Goal: Information Seeking & Learning: Learn about a topic

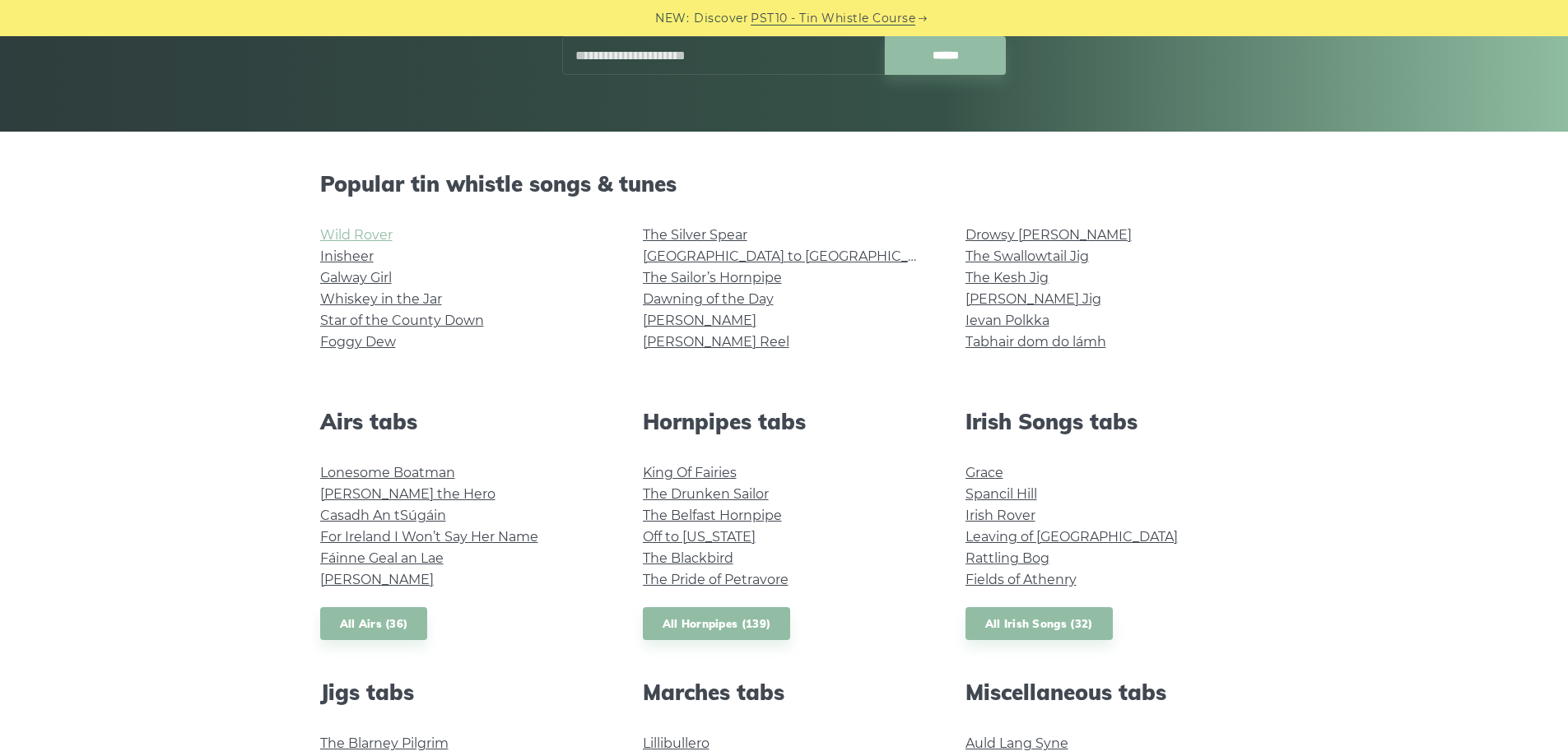
scroll to position [329, 0]
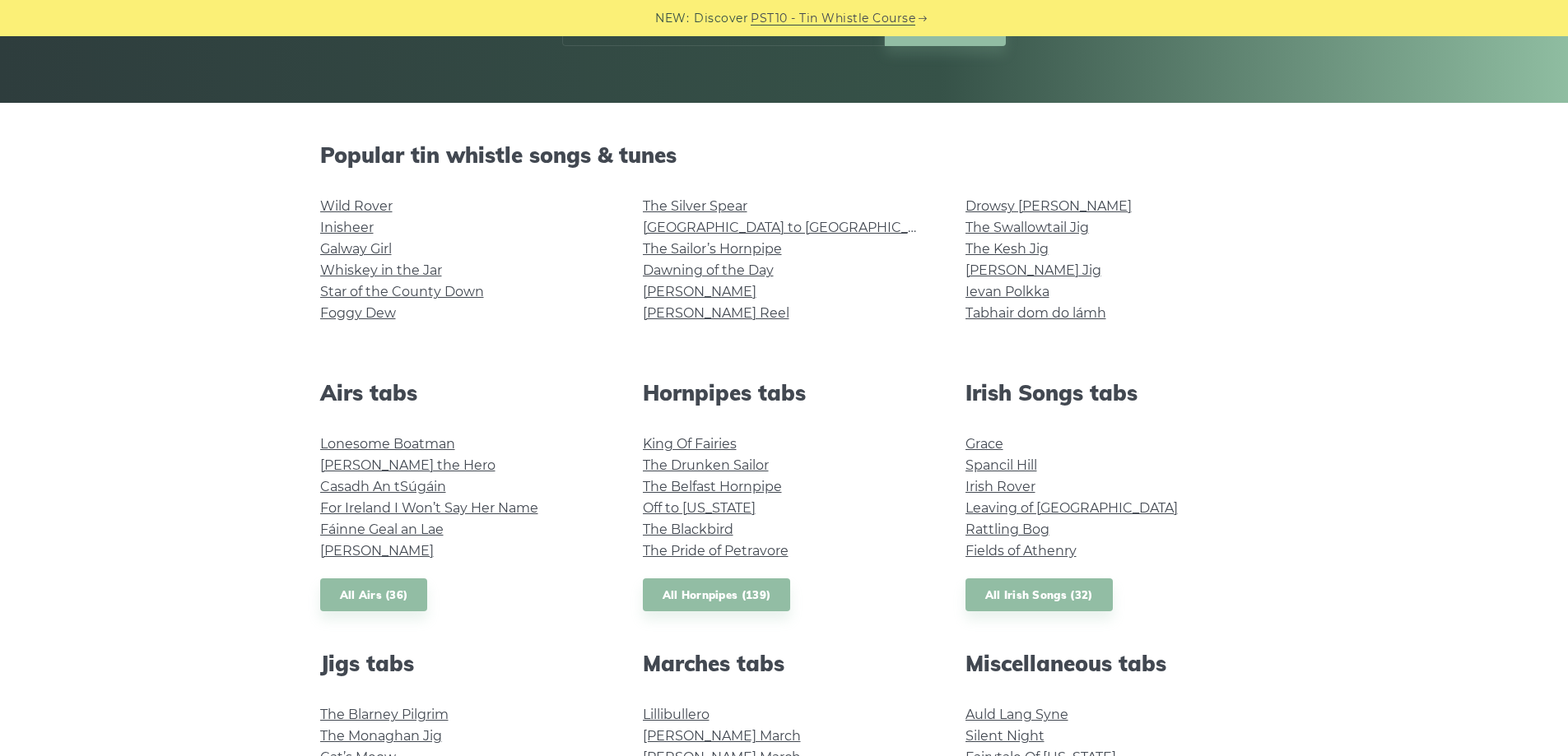
click at [511, 260] on li "Whiskey in the Jar" at bounding box center [461, 271] width 283 height 22
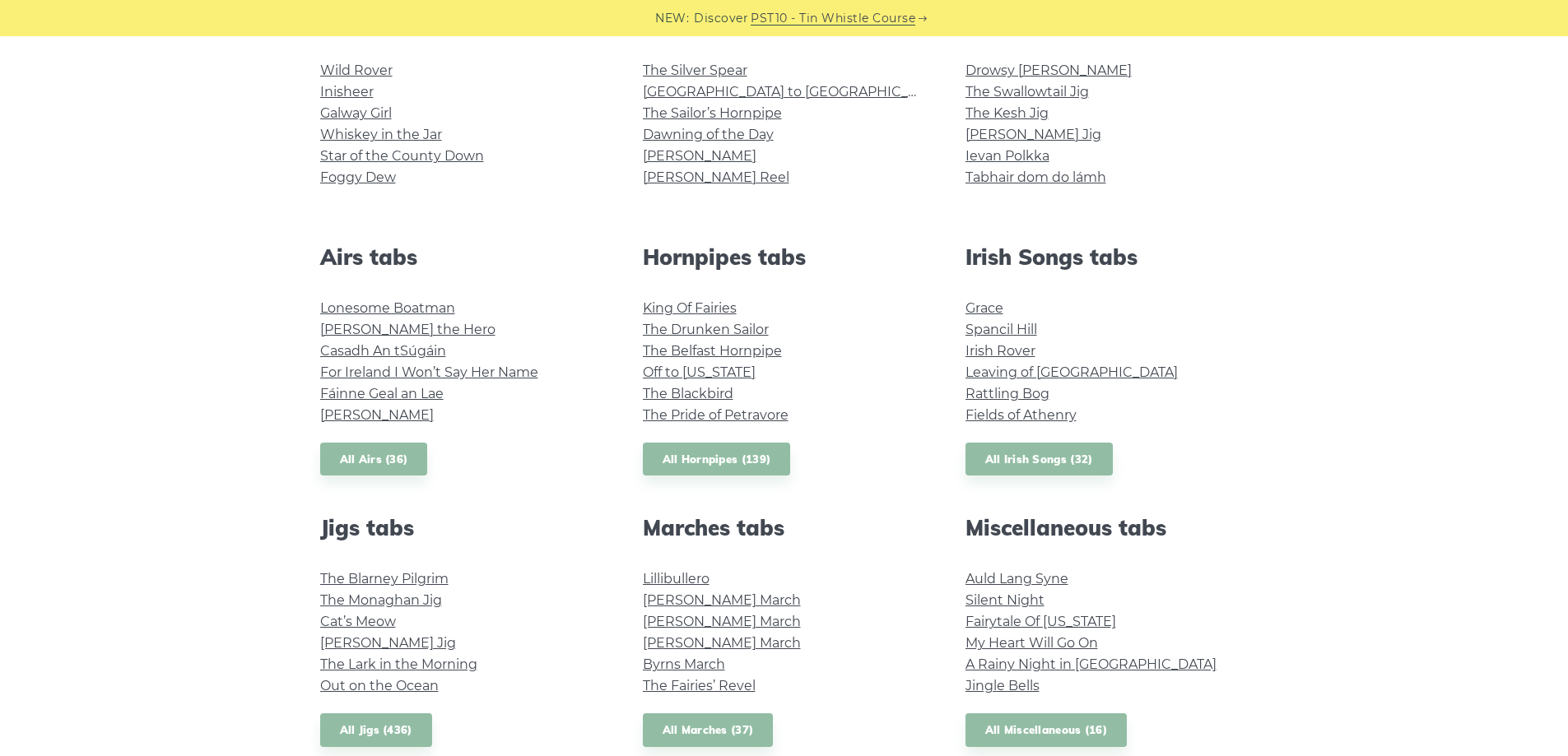
scroll to position [494, 0]
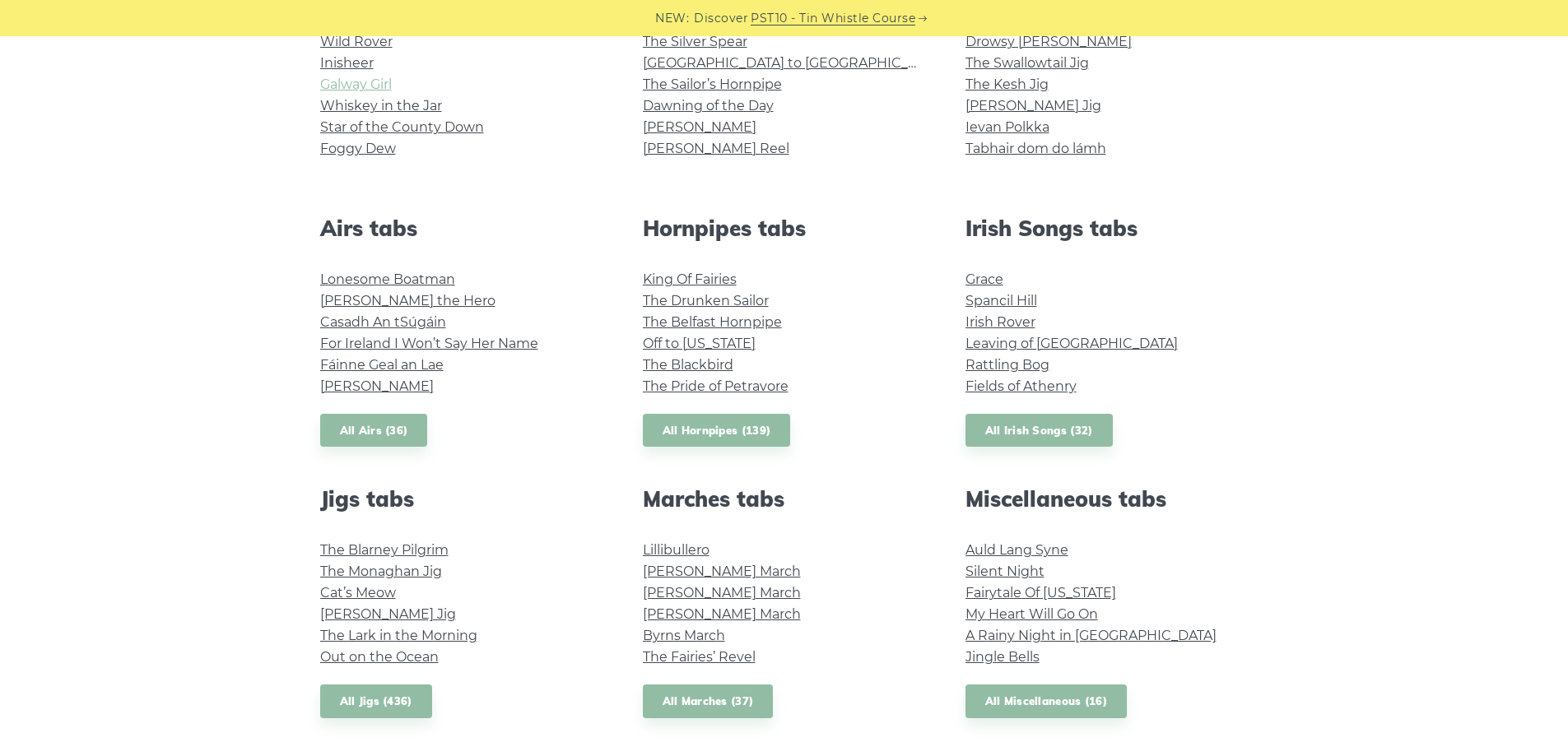
click at [343, 80] on link "Galway Girl" at bounding box center [356, 84] width 71 height 16
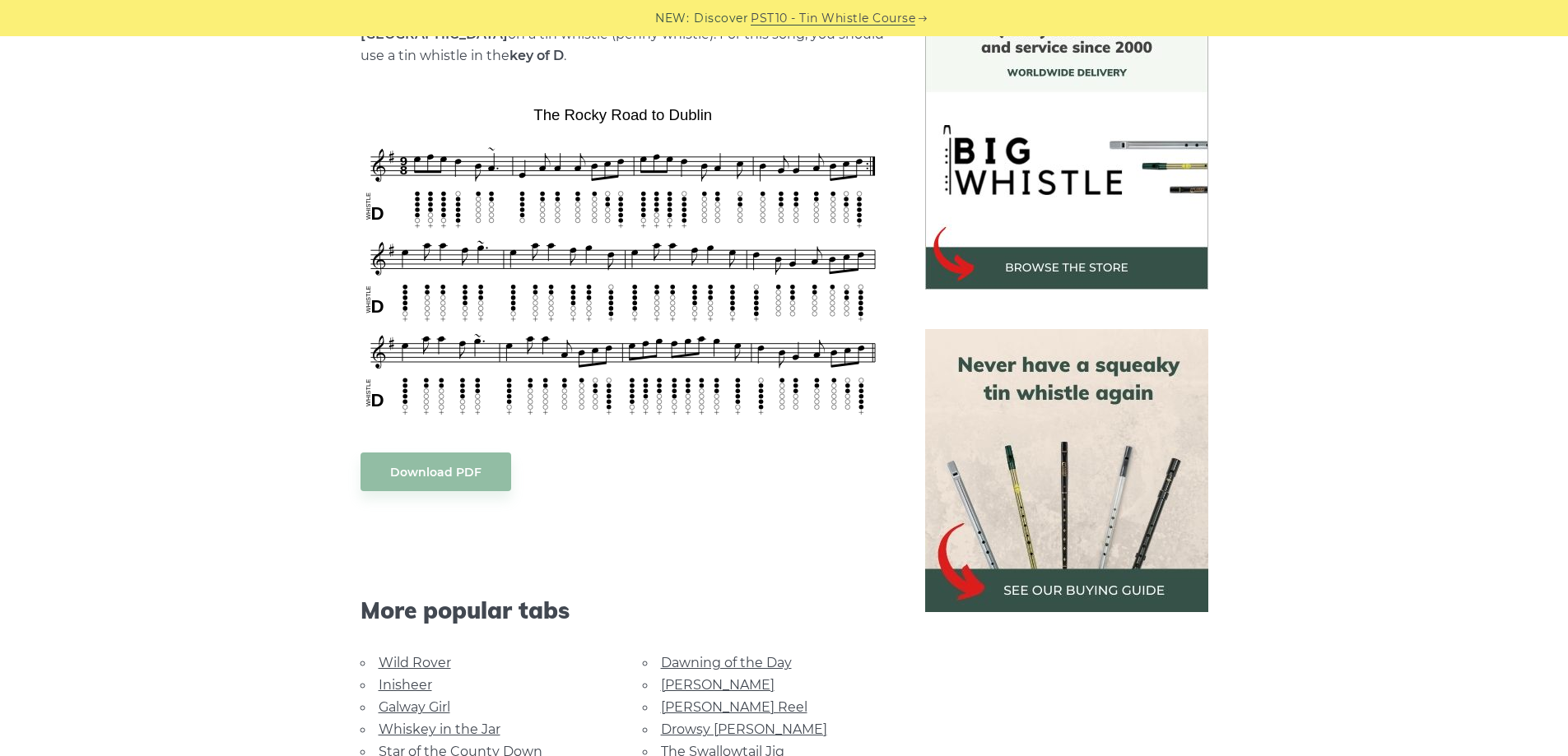
scroll to position [494, 0]
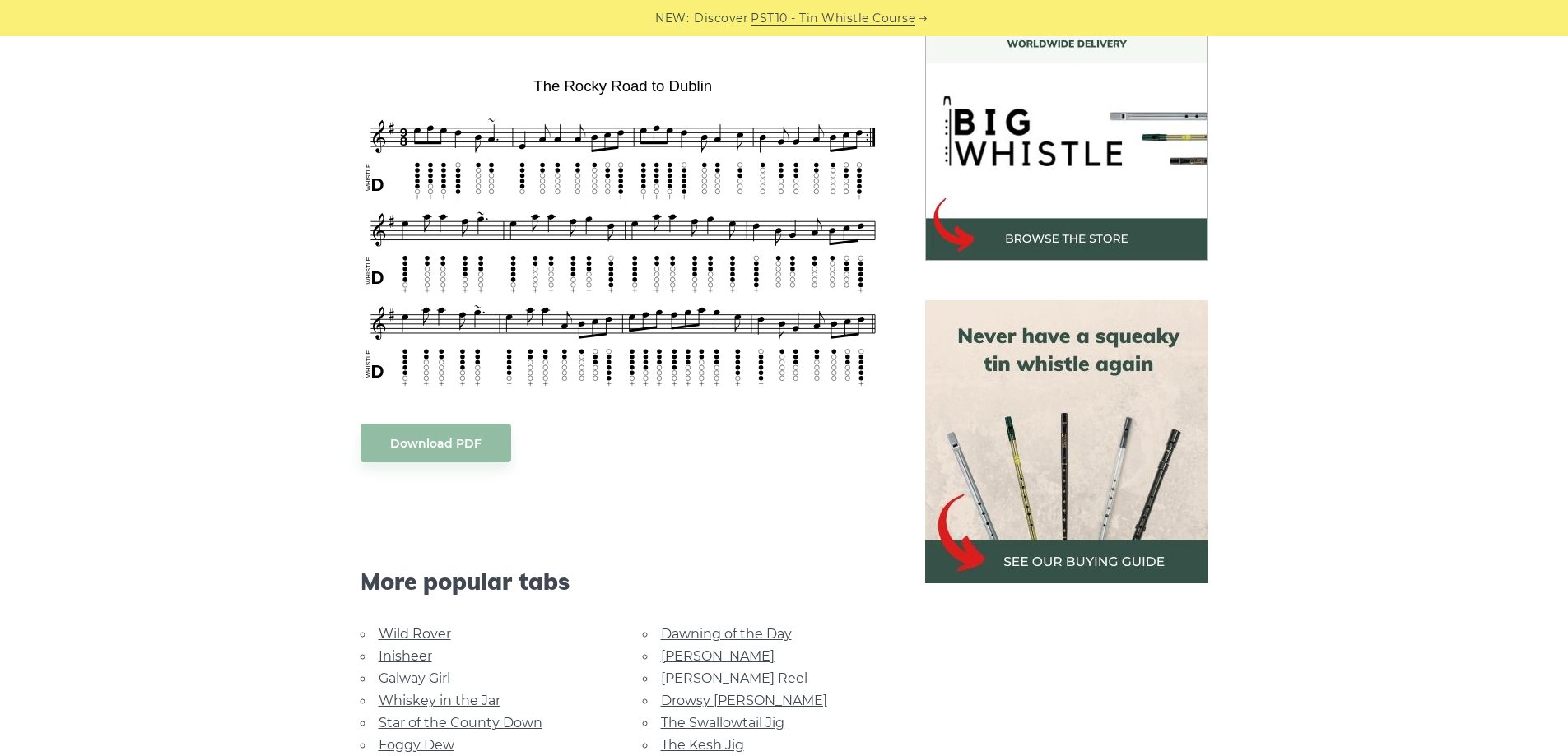
click at [732, 273] on body "NEW: Discover PST10 - Tin Whistle Course Lessons Fingering Charts Tabs & Notes …" at bounding box center [784, 726] width 1568 height 2439
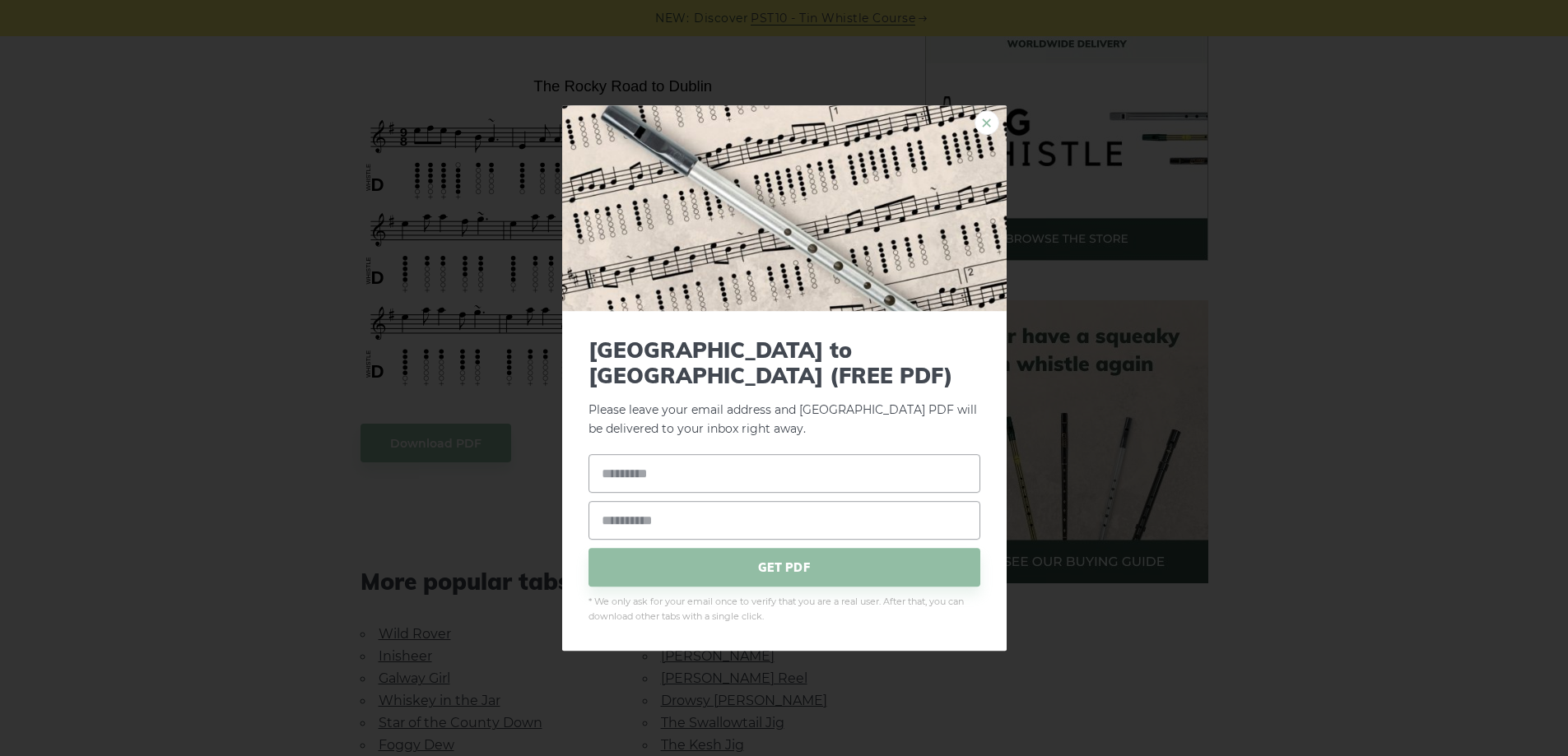
click at [996, 129] on link "×" at bounding box center [987, 123] width 24 height 24
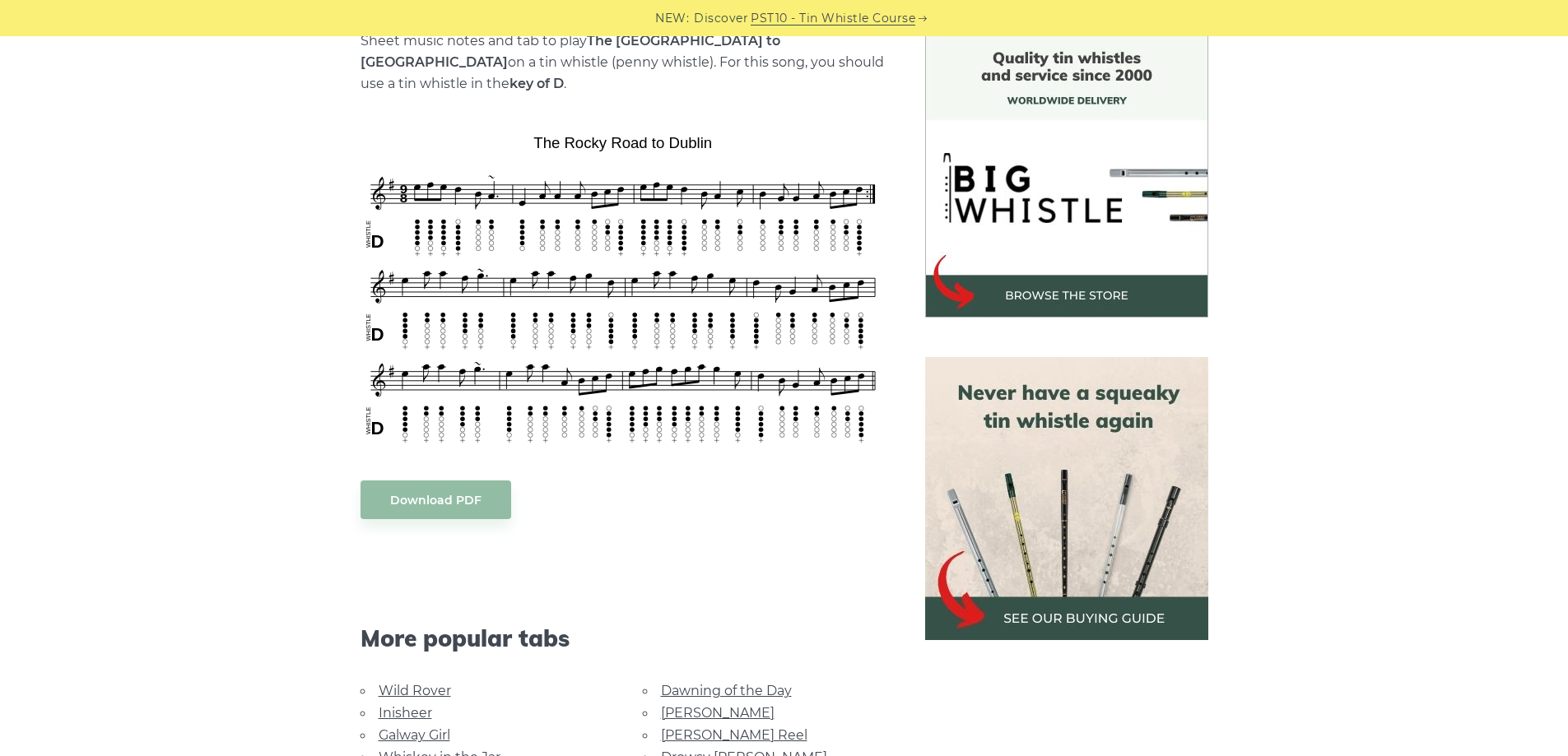
scroll to position [411, 0]
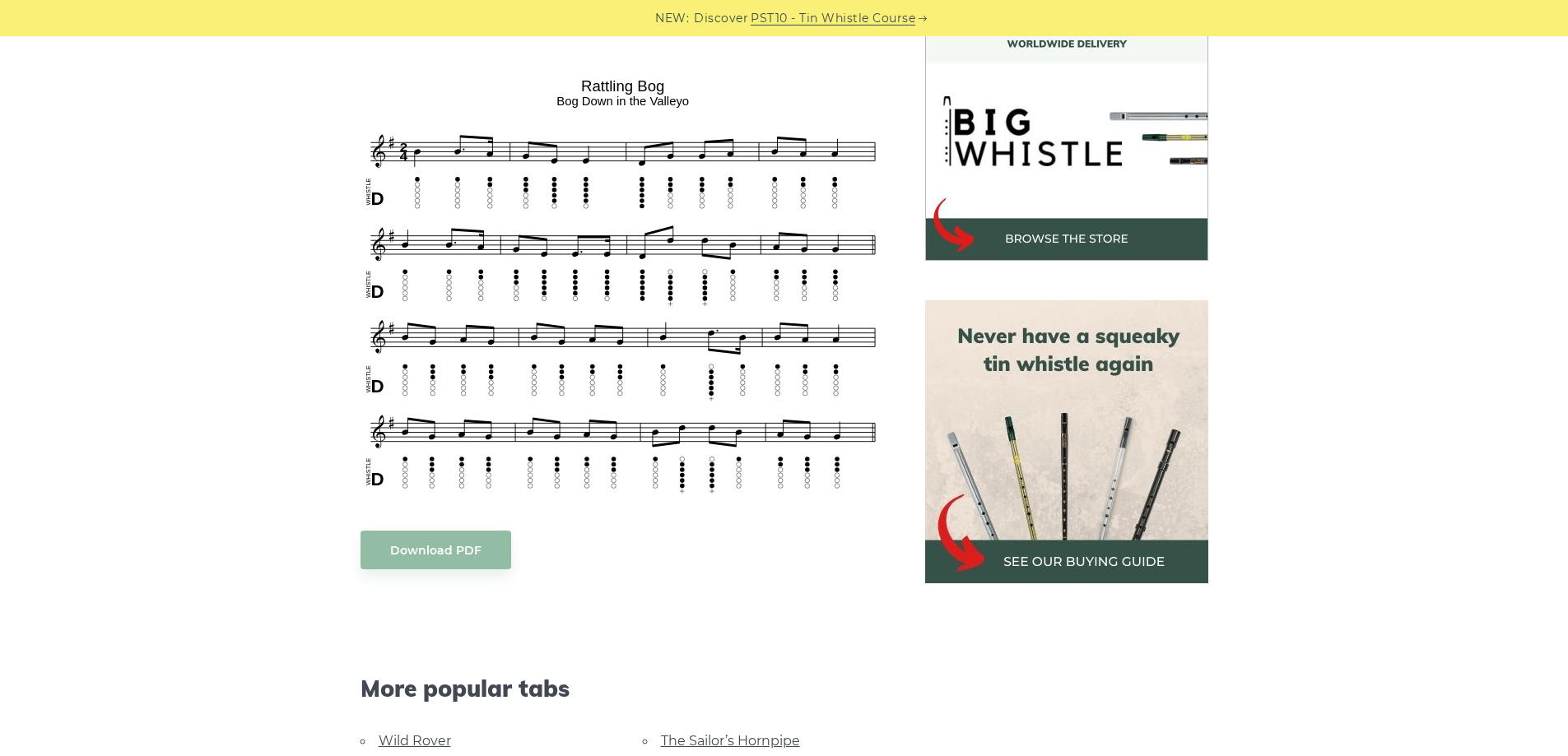
scroll to position [411, 0]
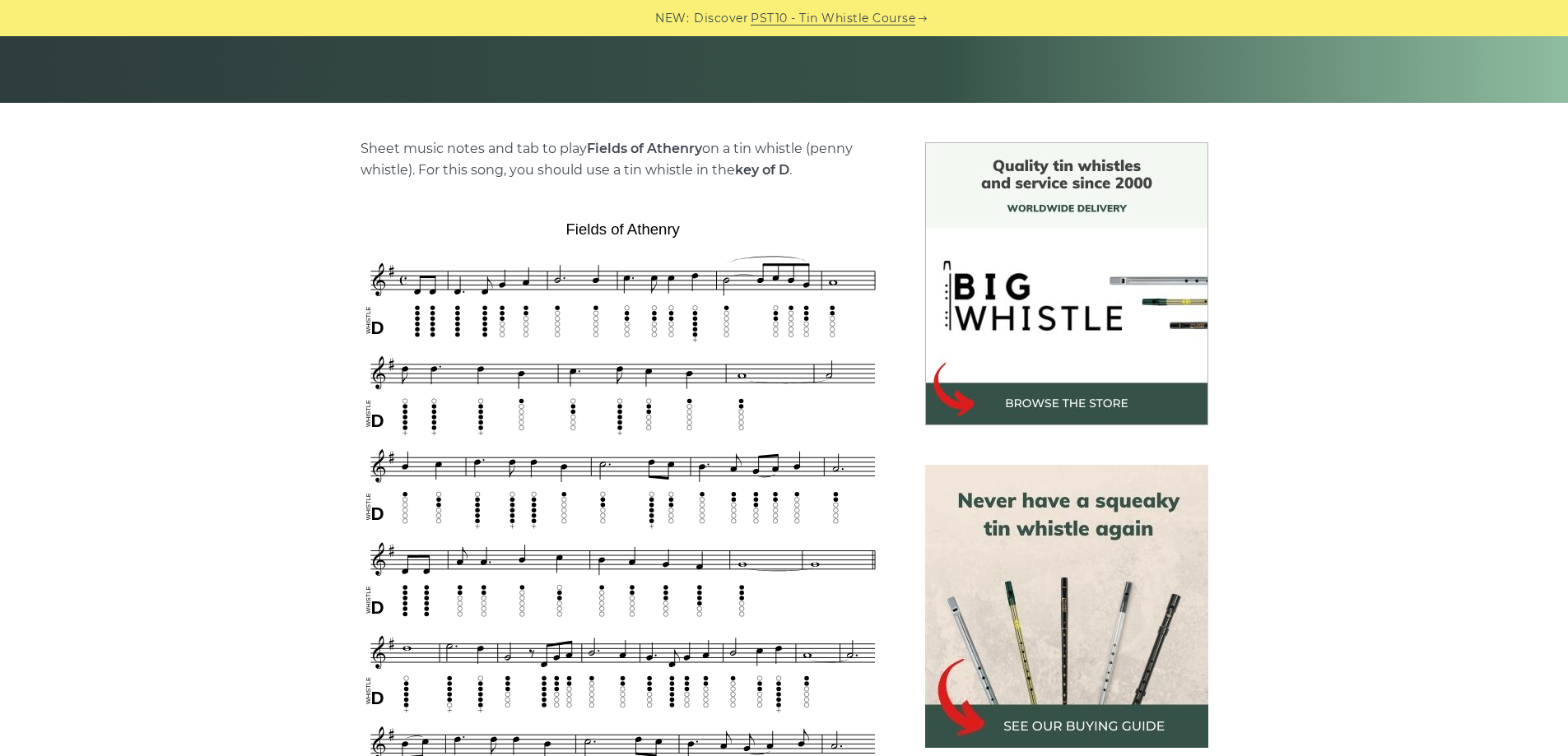
scroll to position [411, 0]
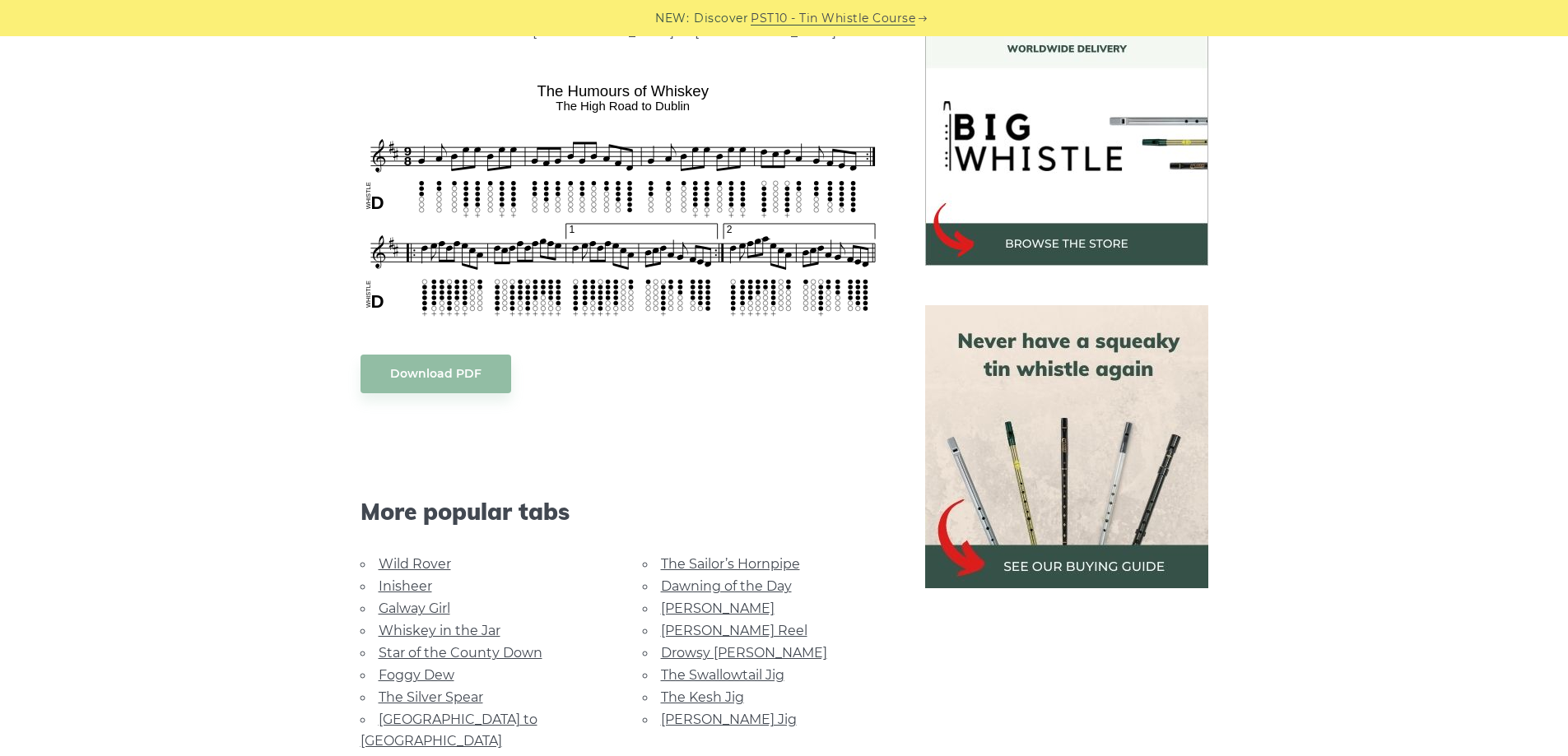
scroll to position [329, 0]
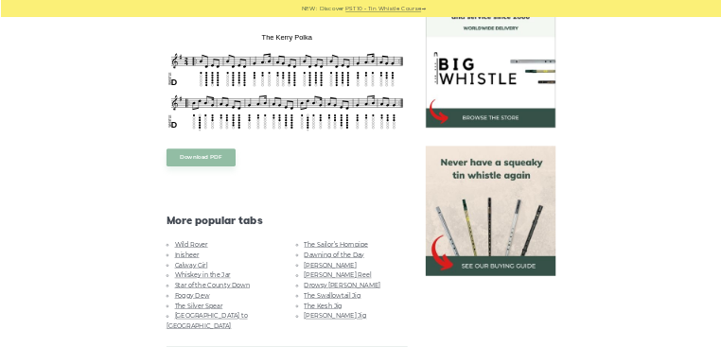
scroll to position [568, 0]
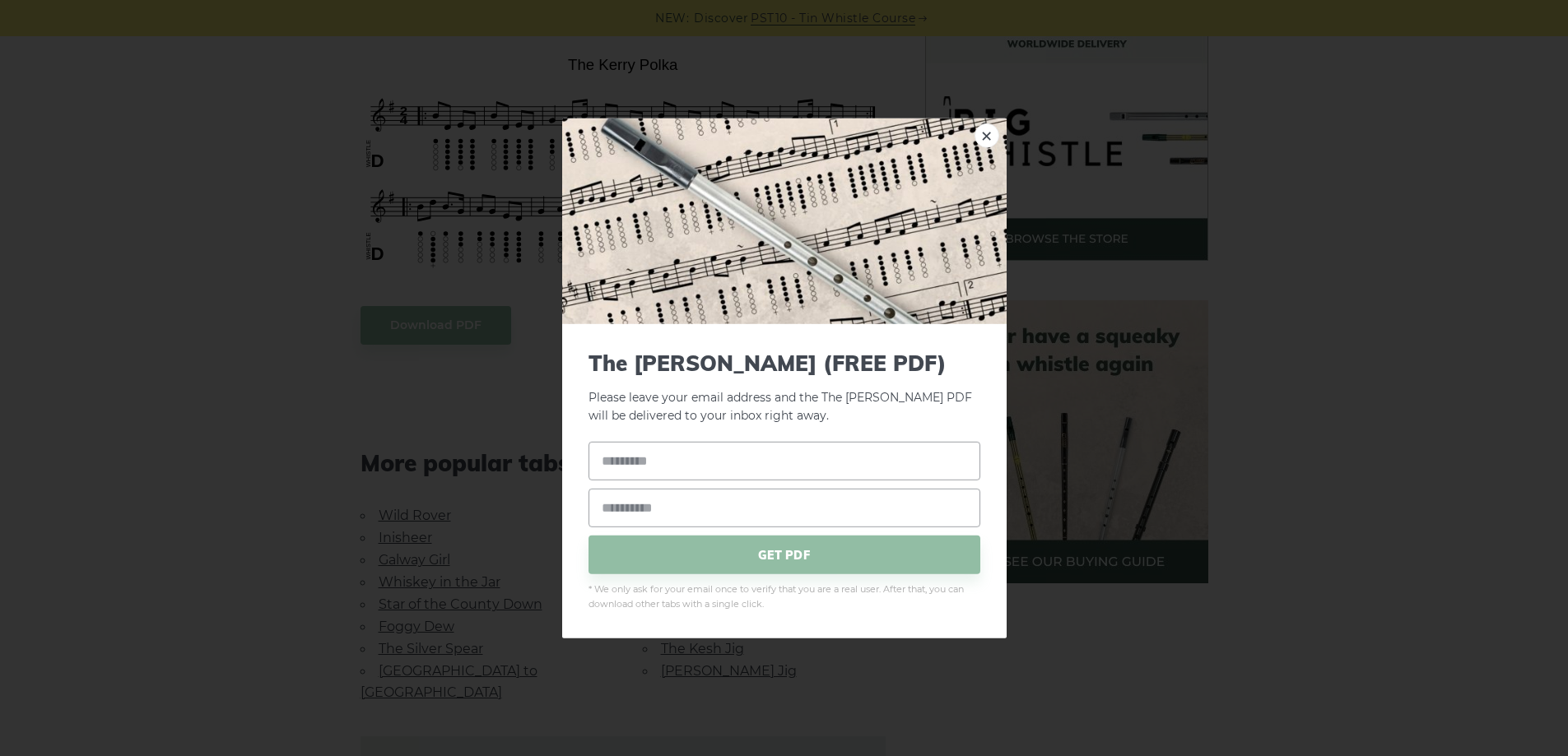
click at [584, 107] on body "NEW: Discover PST10 - Tin Whistle Course Lessons Fingering Charts Tabs & Notes …" at bounding box center [784, 677] width 1568 height 2343
click at [984, 129] on link "×" at bounding box center [987, 135] width 24 height 24
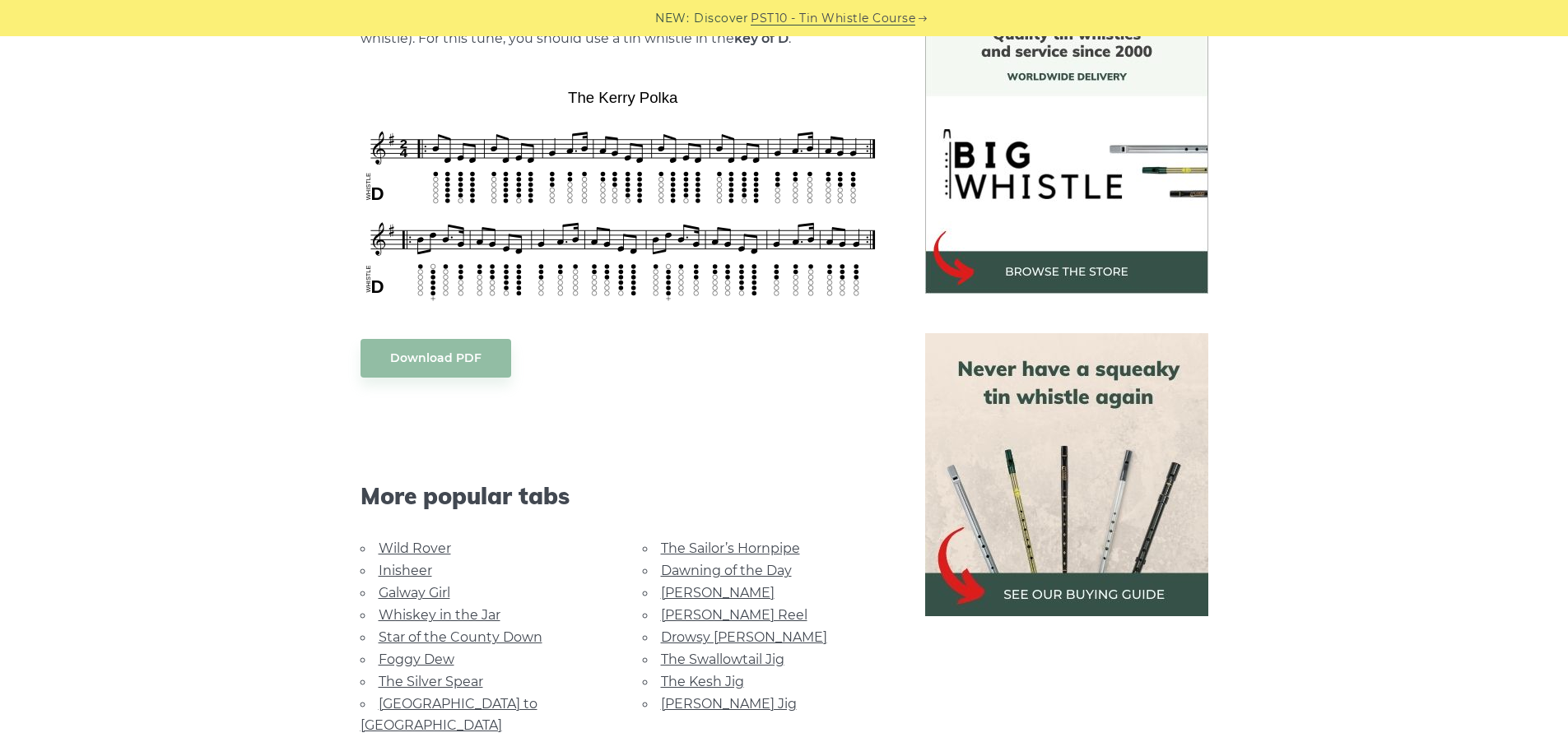
scroll to position [378, 0]
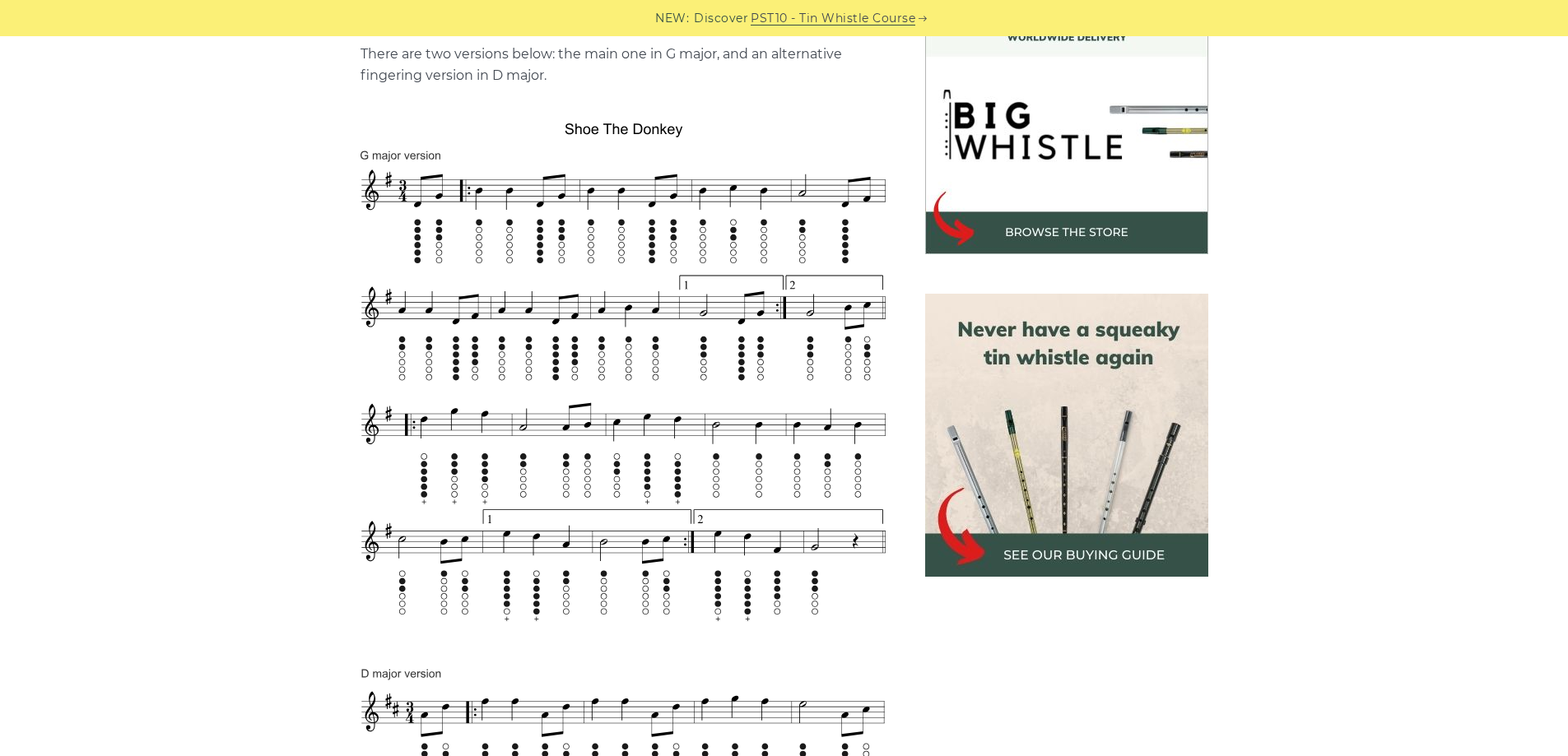
scroll to position [494, 0]
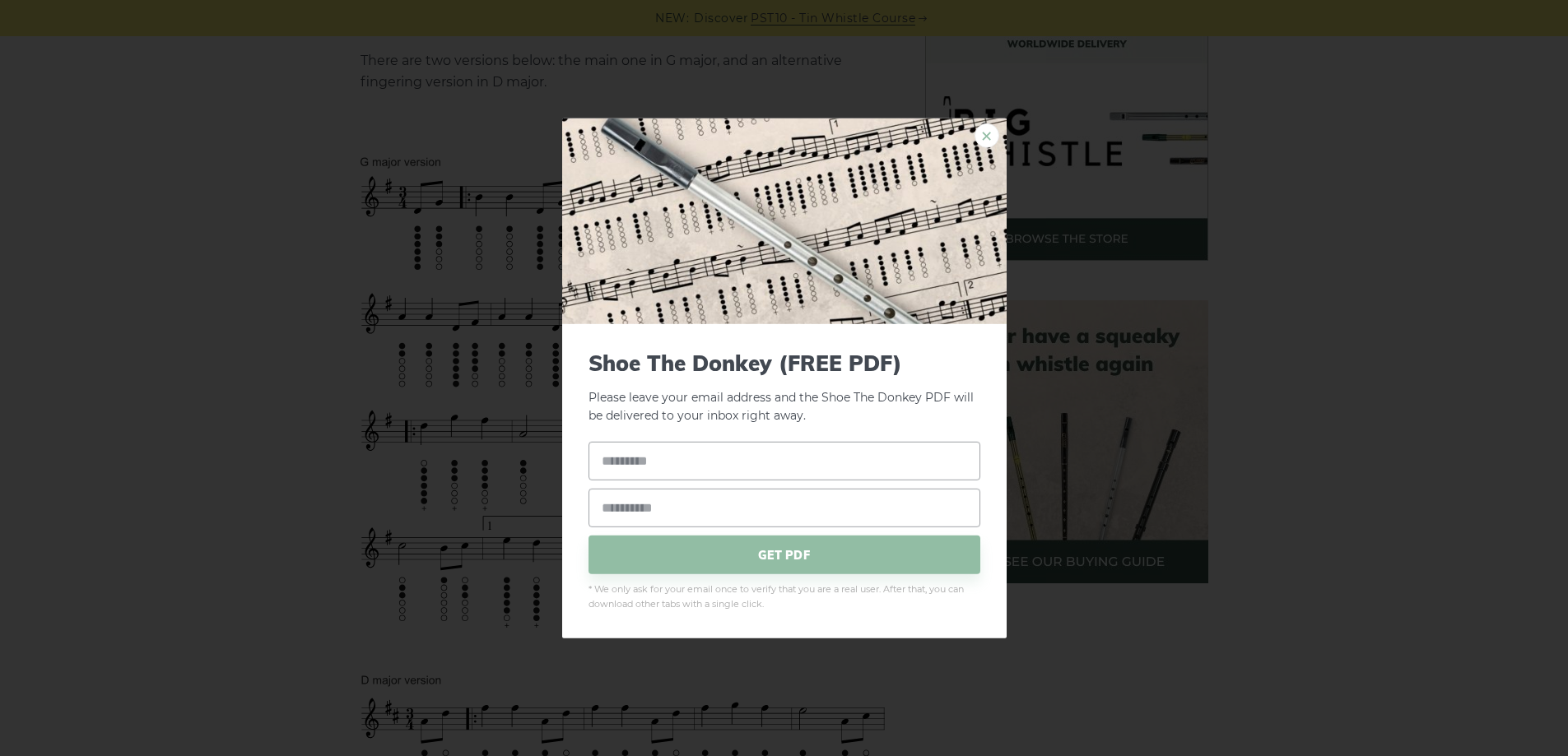
click at [984, 137] on link "×" at bounding box center [987, 135] width 24 height 24
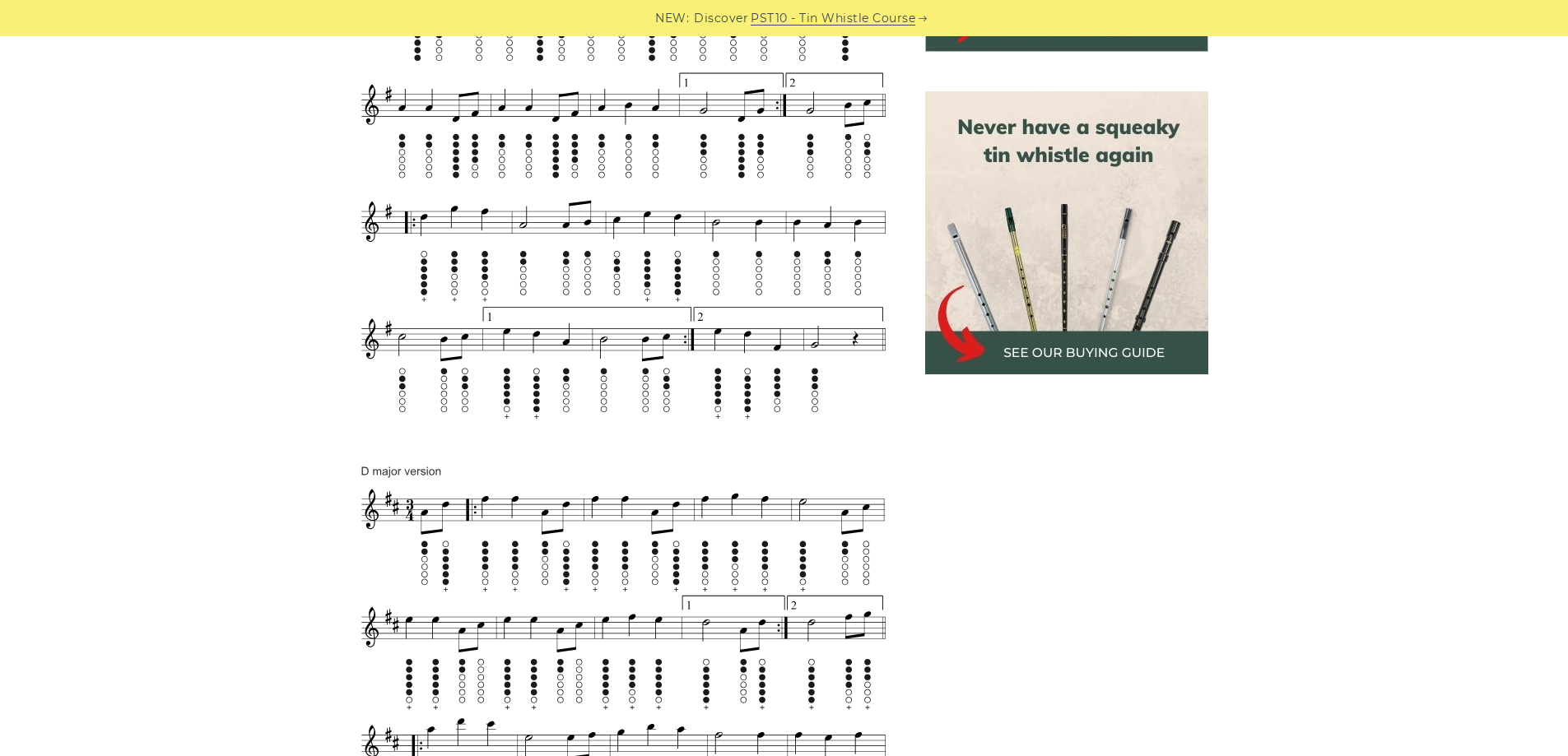
scroll to position [740, 0]
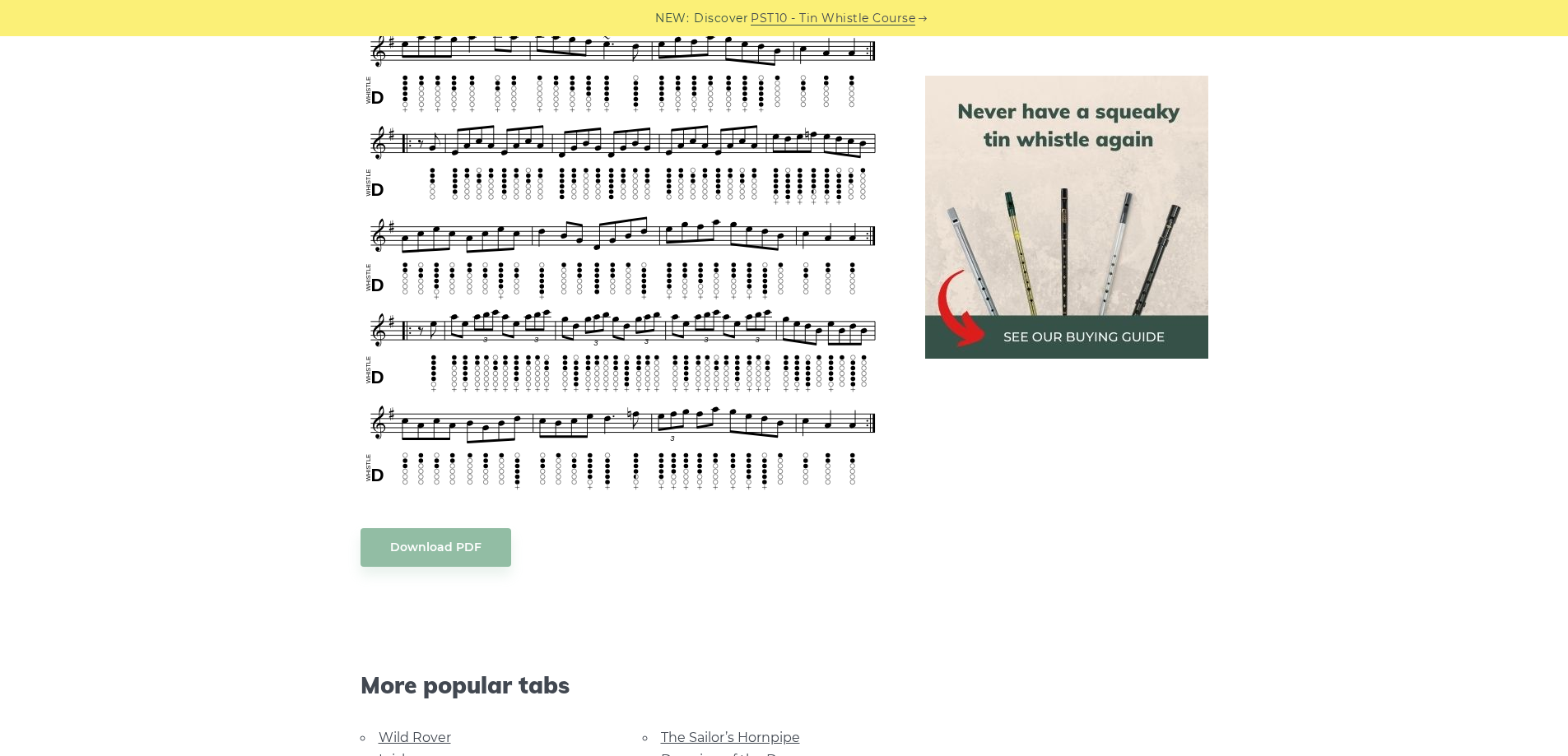
scroll to position [2222, 0]
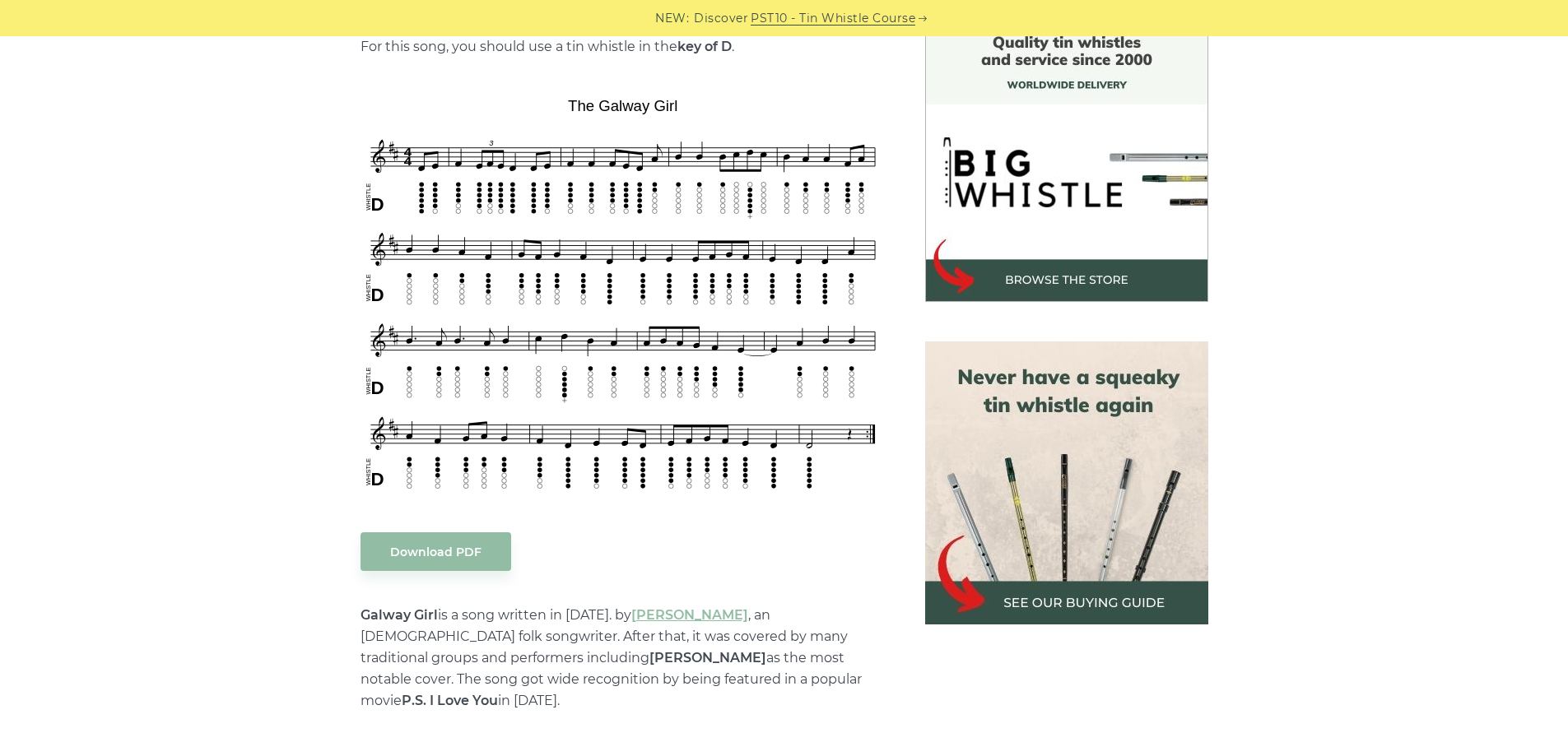
scroll to position [494, 0]
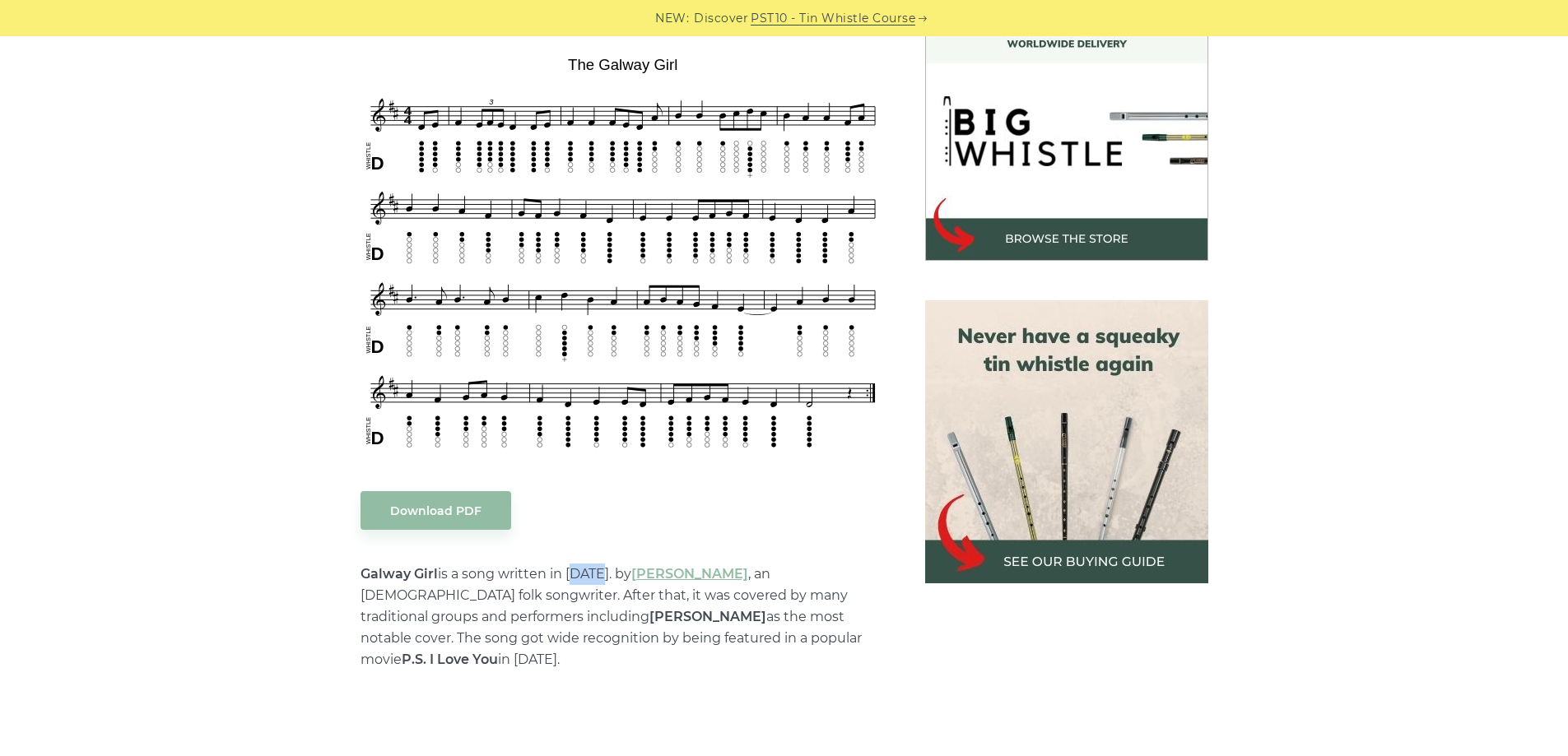
drag, startPoint x: 566, startPoint y: 572, endPoint x: 600, endPoint y: 578, distance: 34.5
click at [600, 578] on p "Galway Girl is a song written in [DATE]. by [PERSON_NAME] , an [DEMOGRAPHIC_DAT…" at bounding box center [623, 617] width 526 height 107
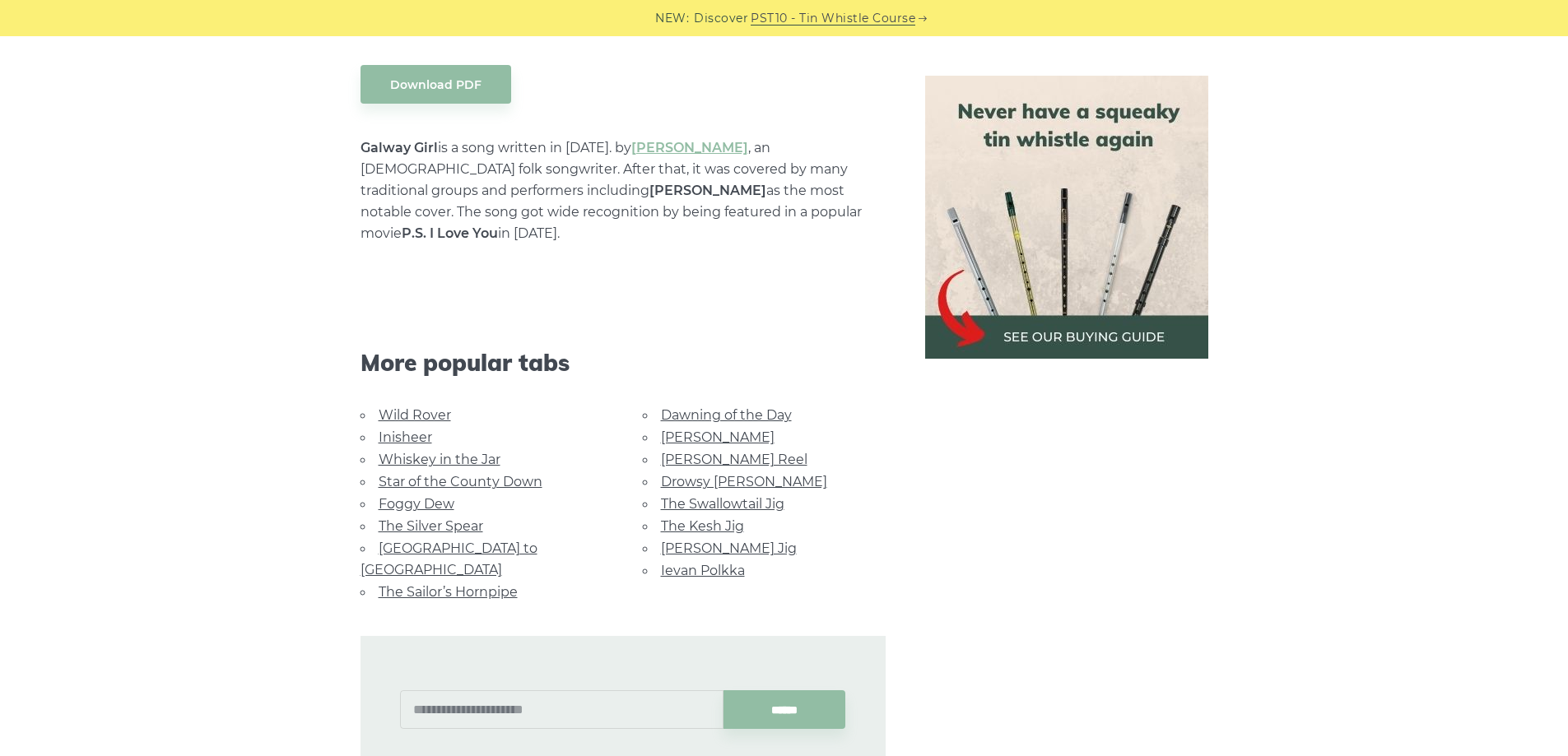
scroll to position [1152, 0]
